Goal: Transaction & Acquisition: Book appointment/travel/reservation

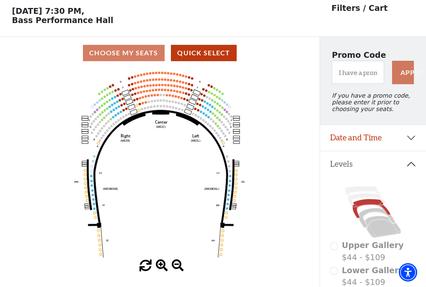
scroll to position [39, 0]
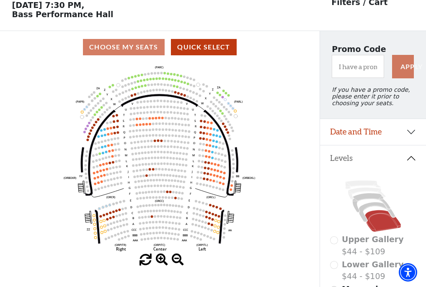
scroll to position [39, 0]
